Goal: Information Seeking & Learning: Learn about a topic

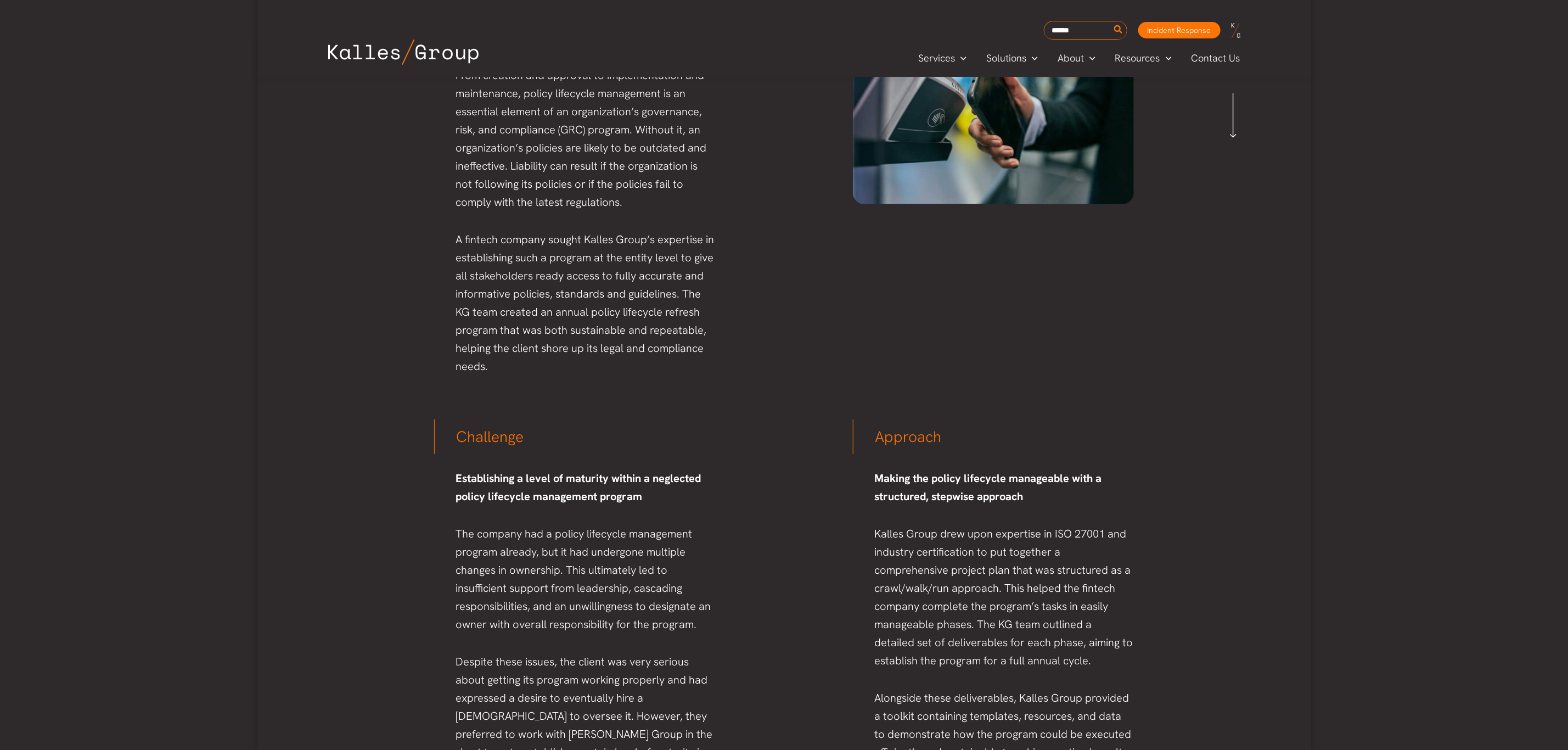
scroll to position [330, 0]
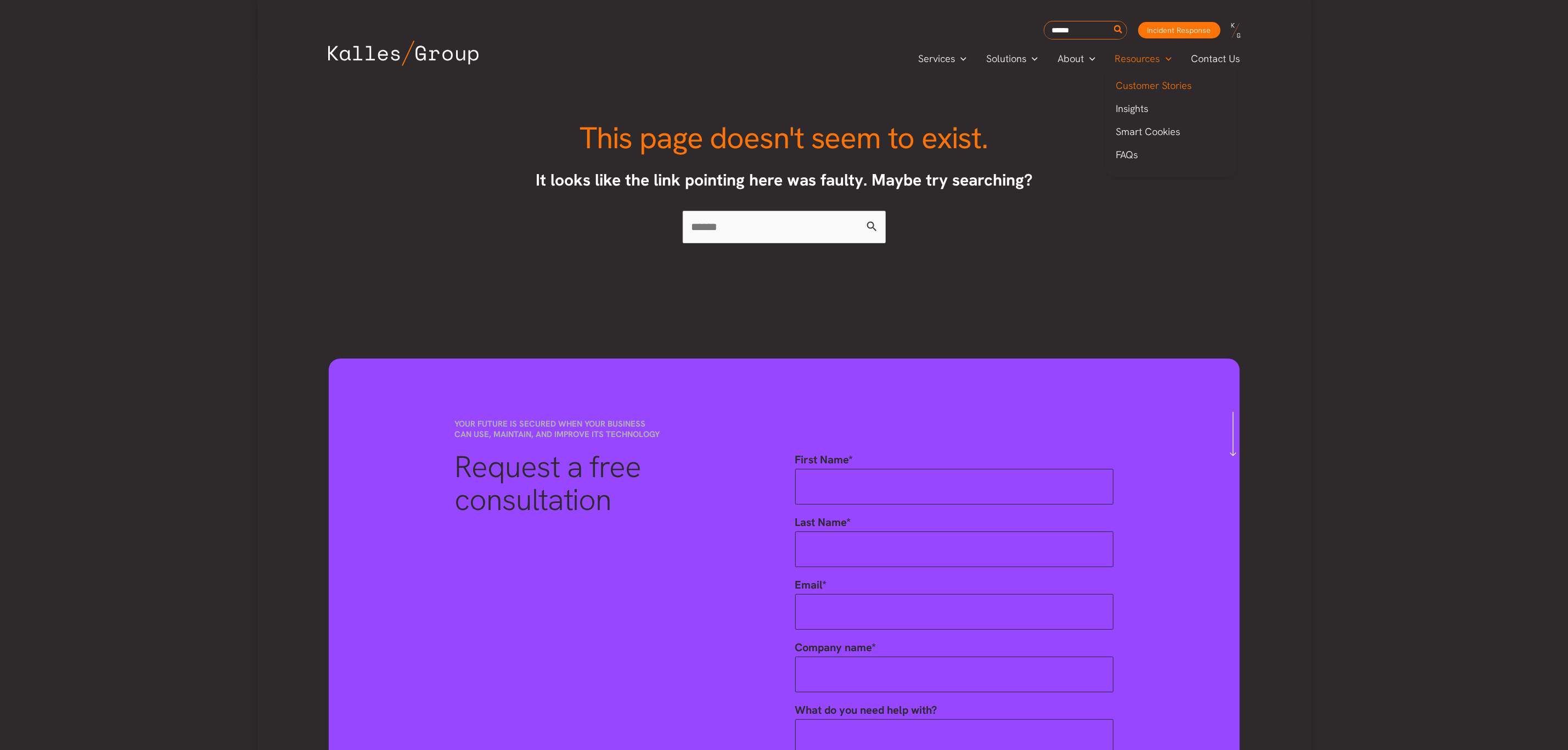
click at [1134, 81] on span "Customer Stories" at bounding box center [1154, 85] width 75 height 13
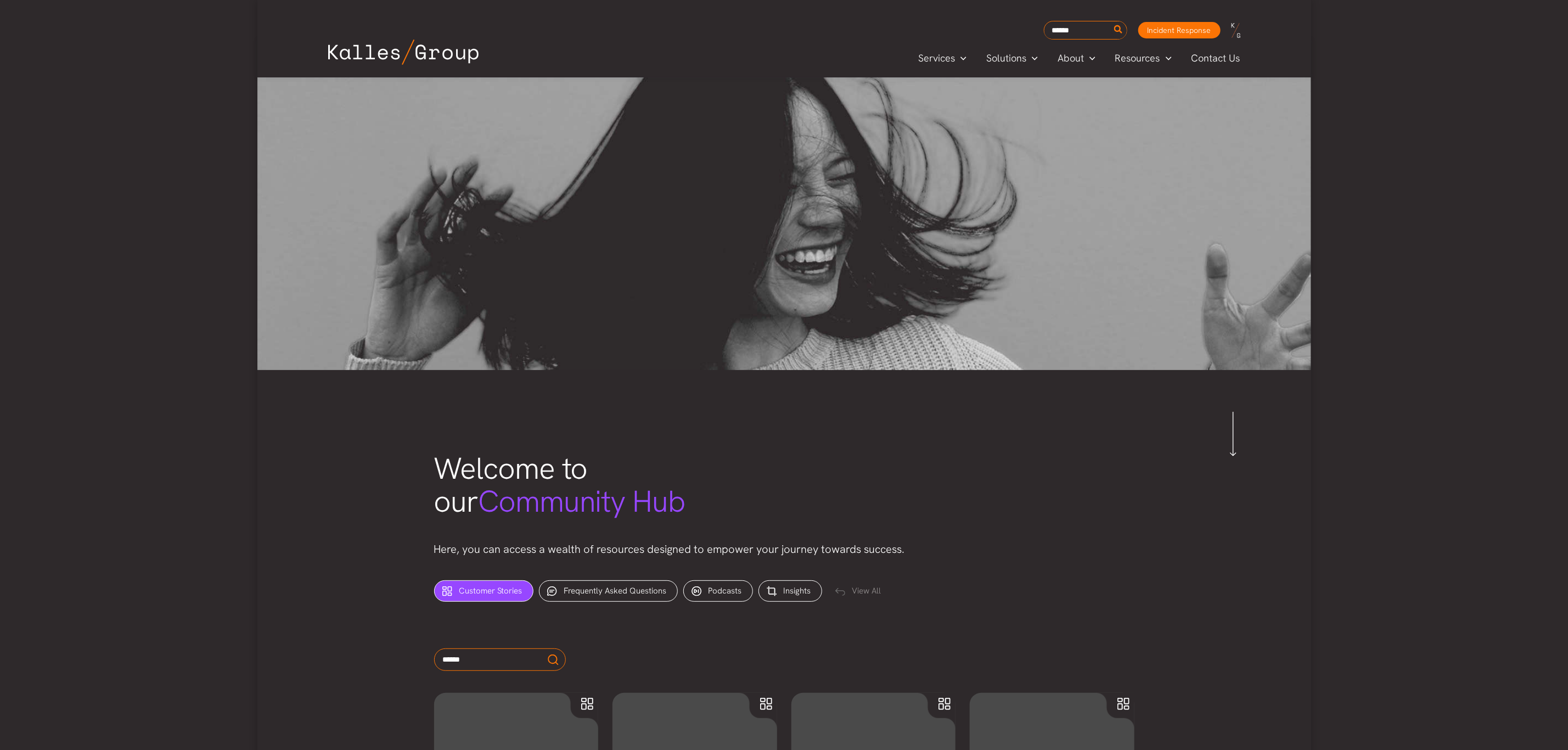
scroll to position [247, 0]
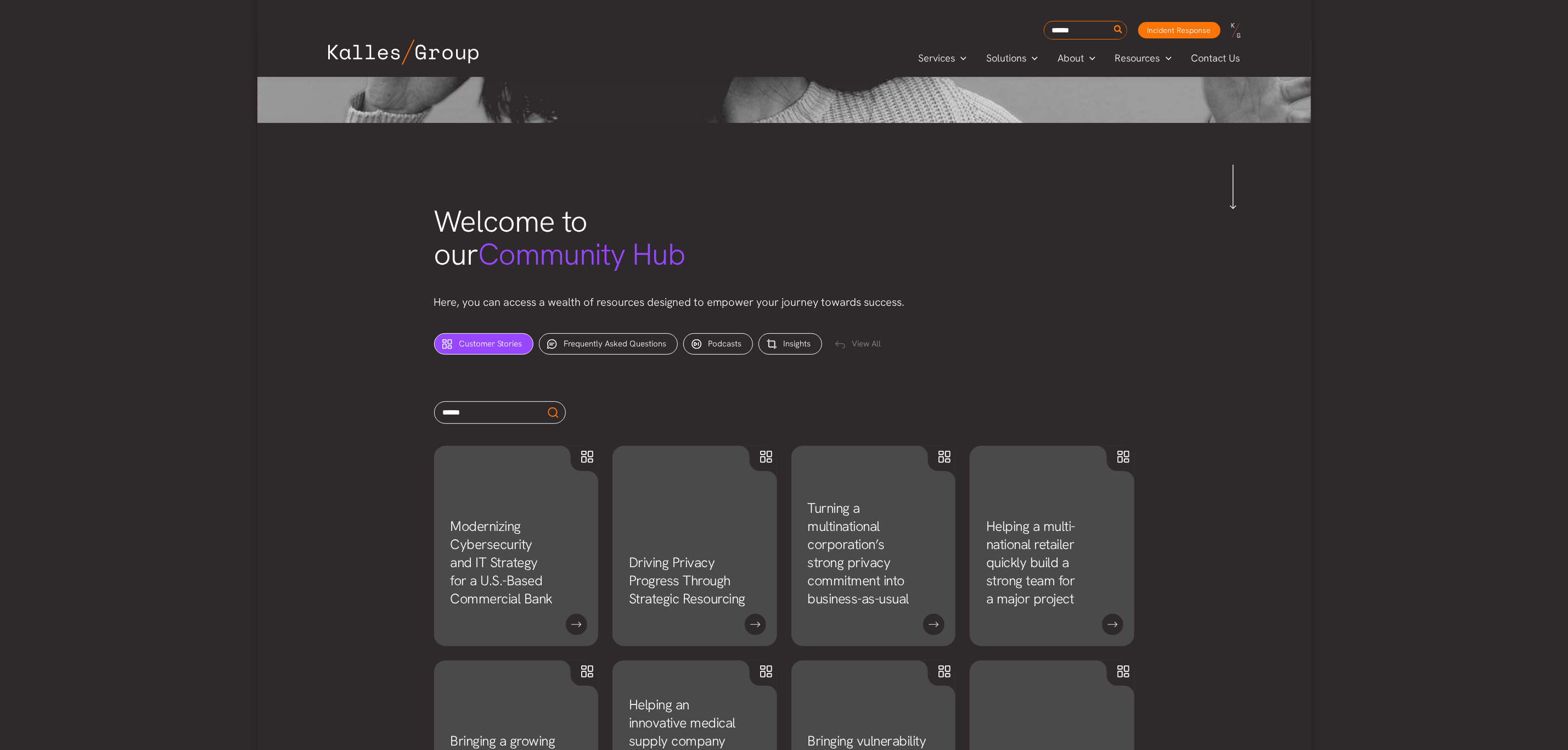
click at [522, 413] on input "text" at bounding box center [500, 413] width 132 height 23
type input "*"
type input "*******"
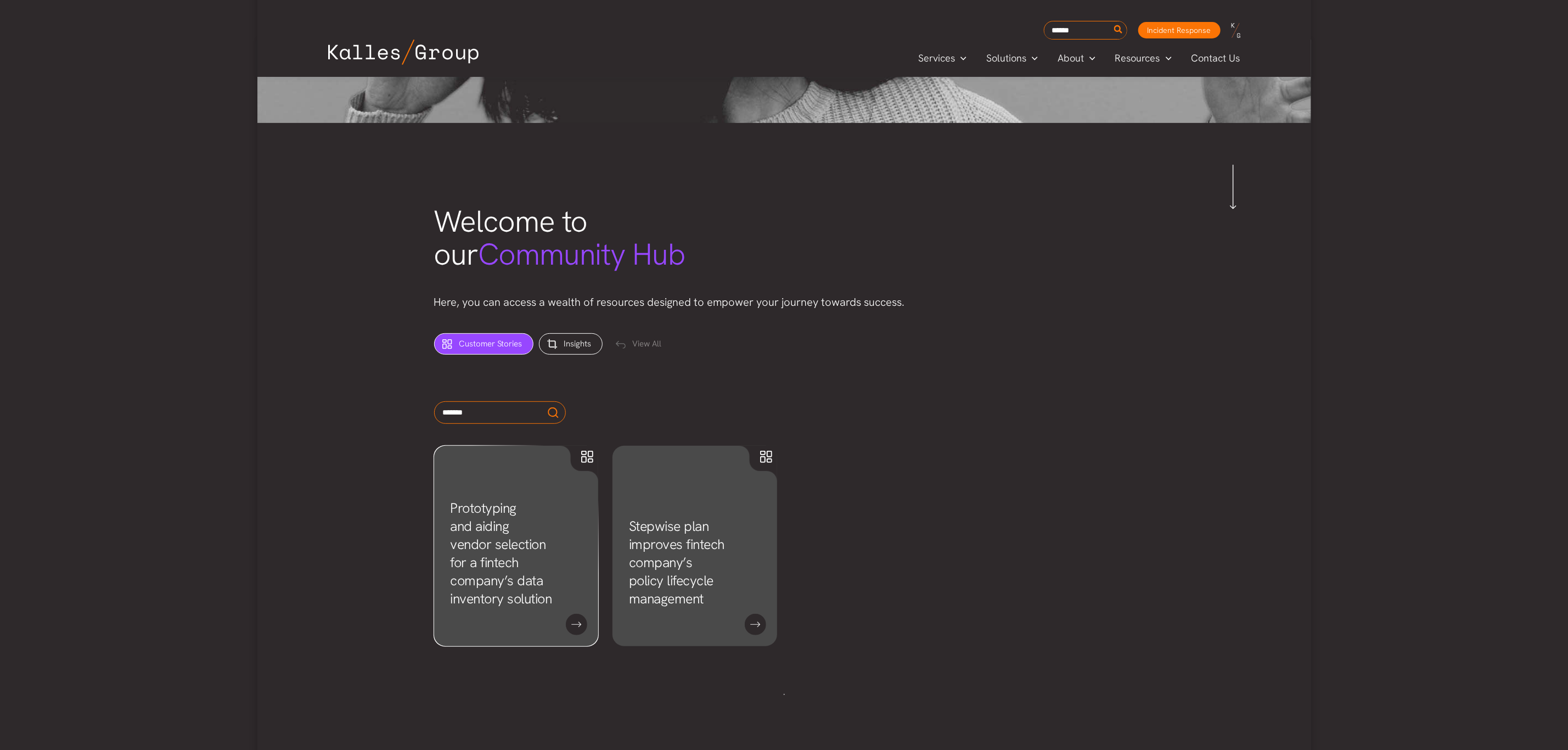
click at [519, 554] on link "Prototyping and aiding vendor selection for a fintech company’s data inventory …" at bounding box center [502, 554] width 102 height 109
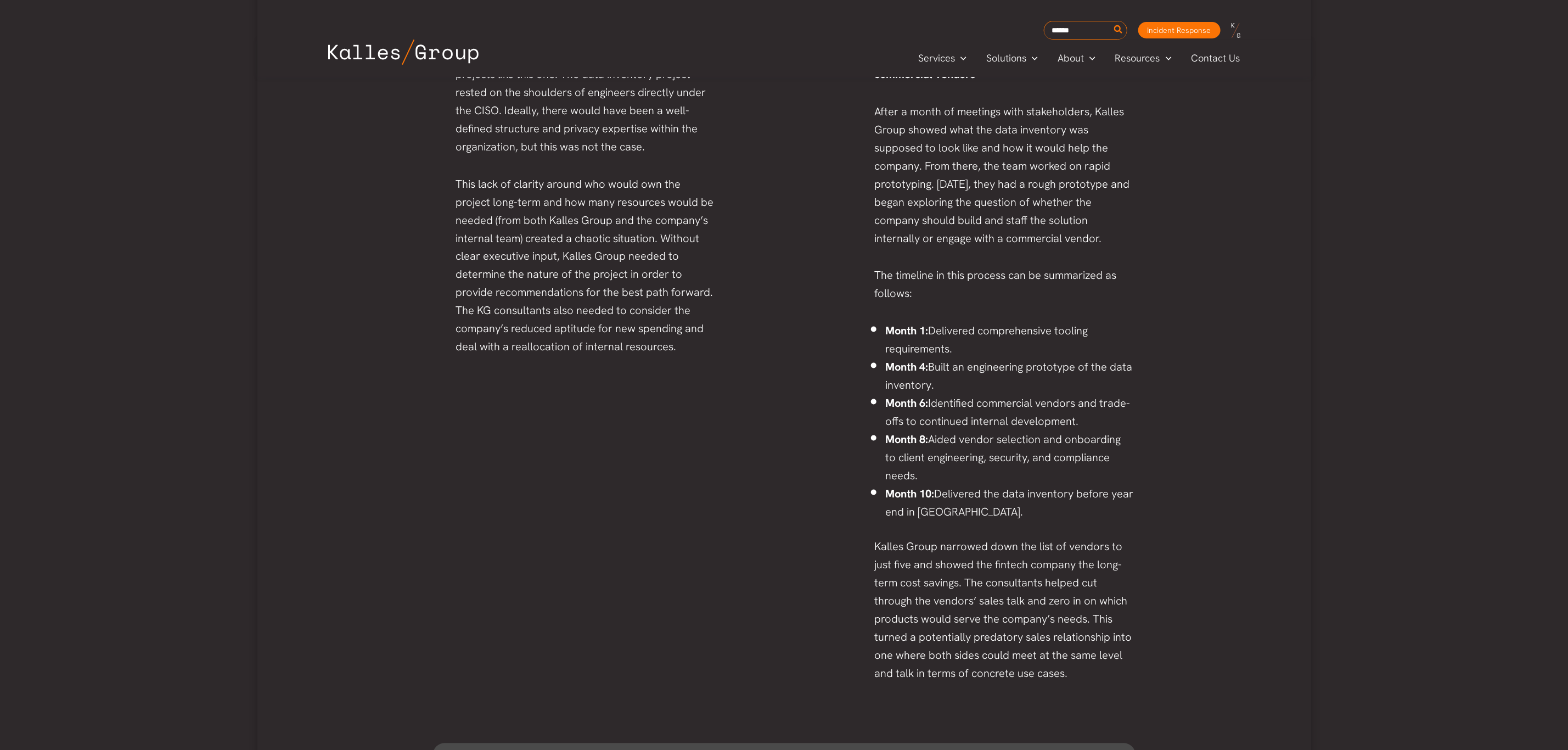
scroll to position [1071, 0]
